Goal: Navigation & Orientation: Find specific page/section

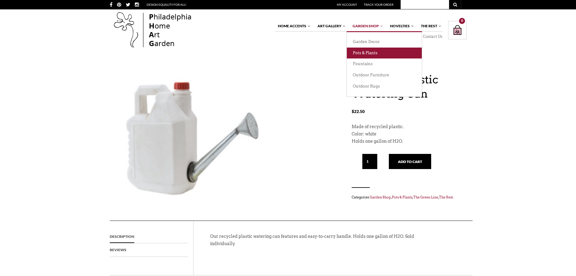
click at [368, 52] on link "Pots & Plants" at bounding box center [384, 52] width 75 height 11
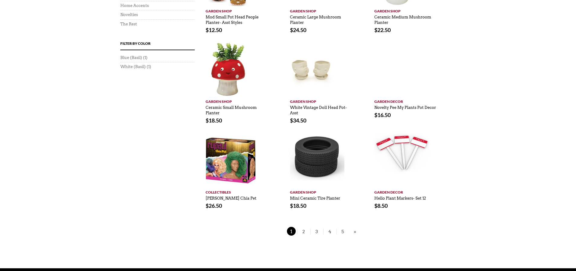
scroll to position [393, 0]
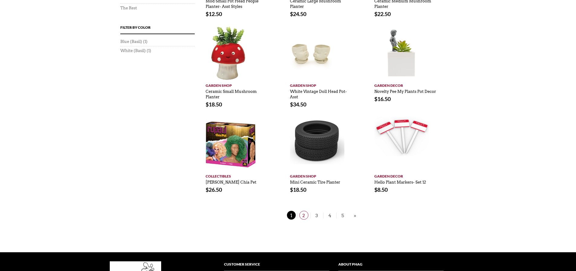
click at [303, 217] on span "2" at bounding box center [303, 215] width 9 height 9
